Goal: Transaction & Acquisition: Purchase product/service

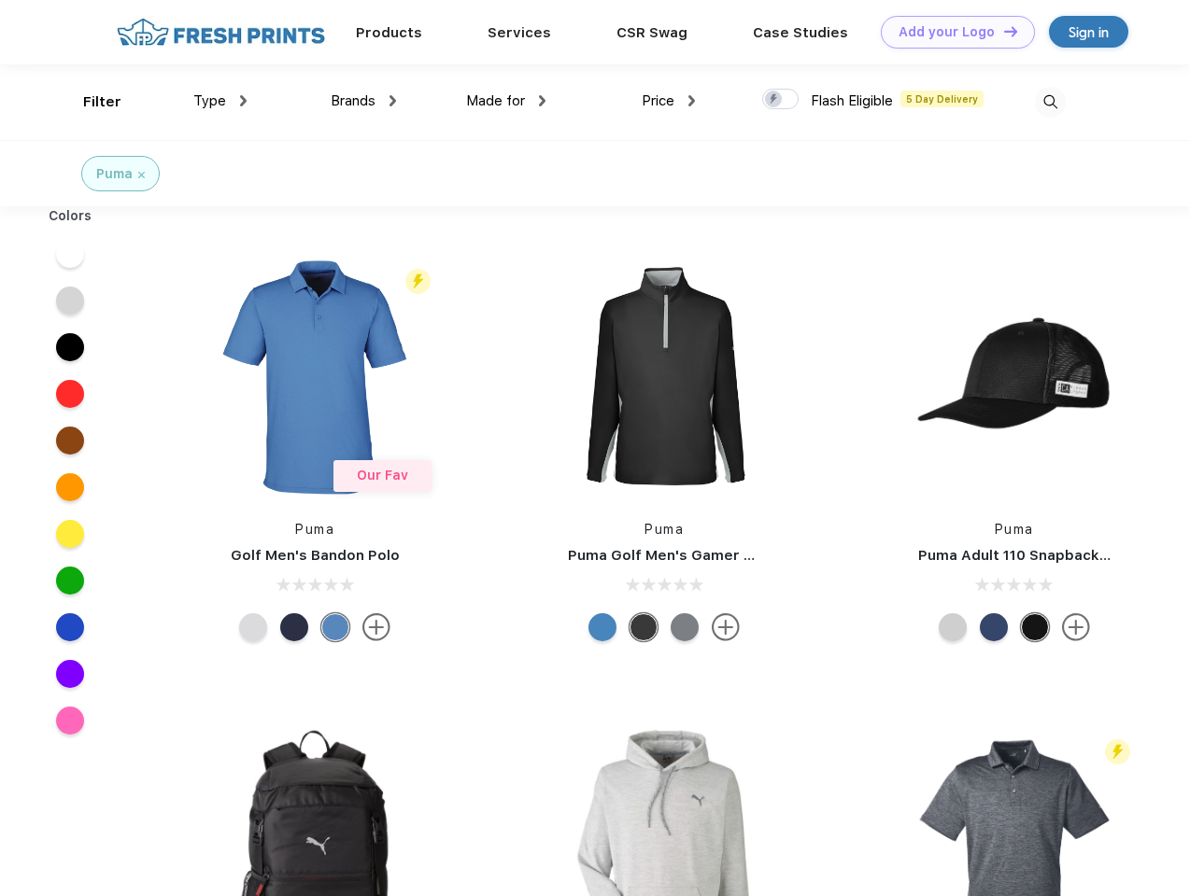
scroll to position [1, 0]
click at [951, 32] on link "Add your Logo Design Tool" at bounding box center [958, 32] width 154 height 33
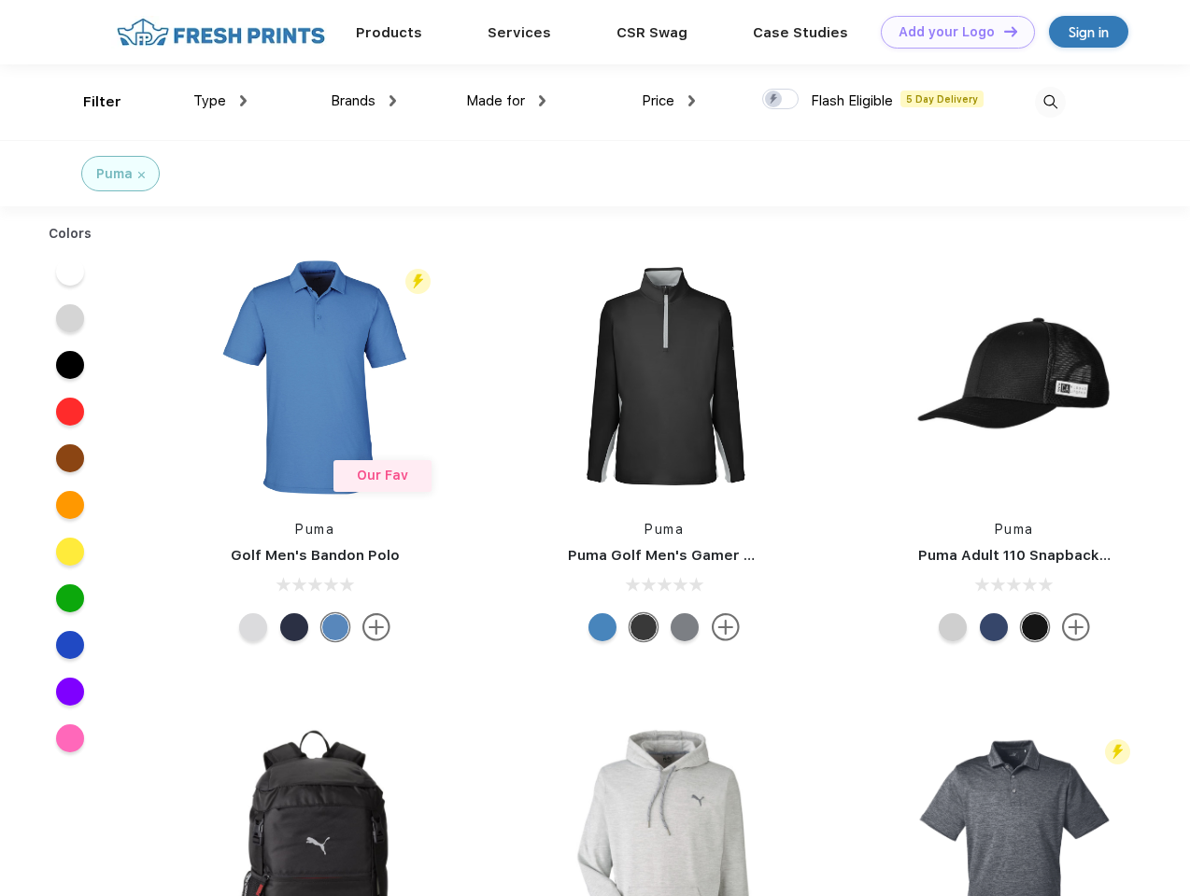
click at [0, 0] on div "Design Tool" at bounding box center [0, 0] width 0 height 0
click at [1002, 31] on link "Add your Logo Design Tool" at bounding box center [958, 32] width 154 height 33
click at [90, 102] on div "Filter" at bounding box center [102, 102] width 38 height 21
click at [220, 101] on span "Type" at bounding box center [209, 100] width 33 height 17
click at [363, 101] on span "Brands" at bounding box center [353, 100] width 45 height 17
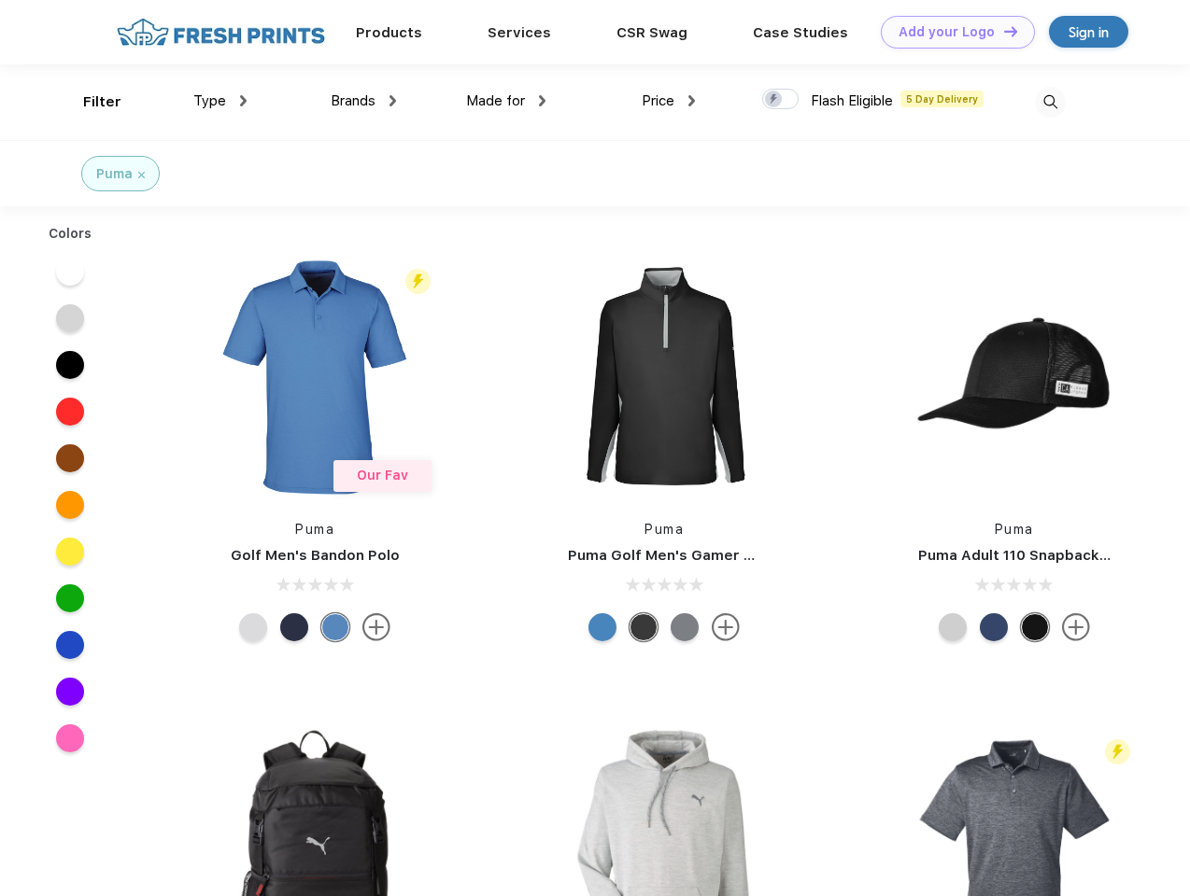
click at [506, 101] on span "Made for" at bounding box center [495, 100] width 59 height 17
click at [669, 101] on span "Price" at bounding box center [658, 100] width 33 height 17
click at [781, 100] on div at bounding box center [780, 99] width 36 height 21
click at [774, 100] on input "checkbox" at bounding box center [768, 94] width 12 height 12
click at [1050, 102] on img at bounding box center [1050, 102] width 31 height 31
